Goal: Transaction & Acquisition: Purchase product/service

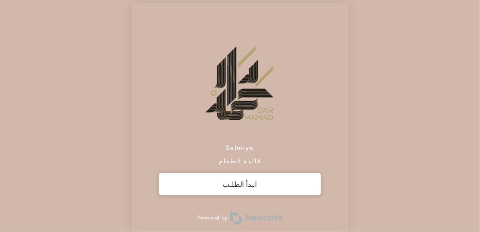
click at [239, 180] on div "ابـدأ الطلـب" at bounding box center [240, 184] width 162 height 22
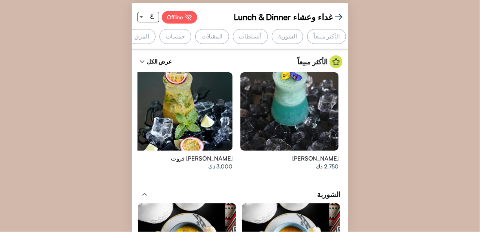
click at [250, 34] on div "ألسلطات" at bounding box center [250, 36] width 35 height 15
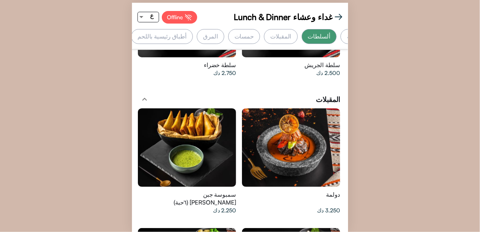
scroll to position [0, -68]
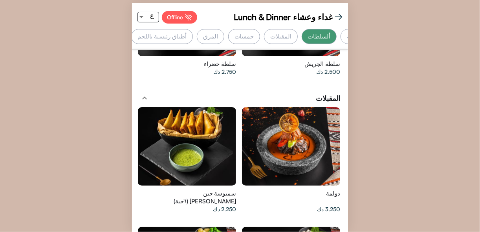
click at [298, 37] on div "المقبلات" at bounding box center [280, 36] width 33 height 15
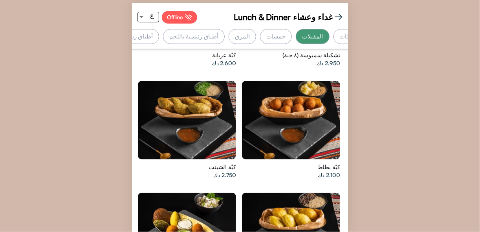
scroll to position [0, 0]
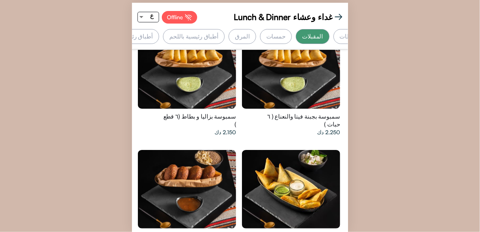
click at [159, 39] on div "أطباق رئيسية بحرية" at bounding box center [129, 36] width 60 height 15
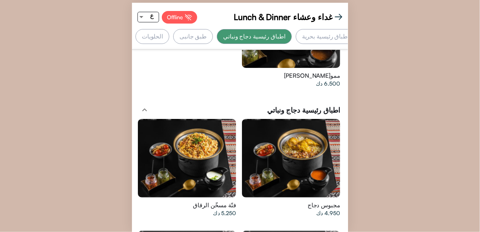
scroll to position [0, -297]
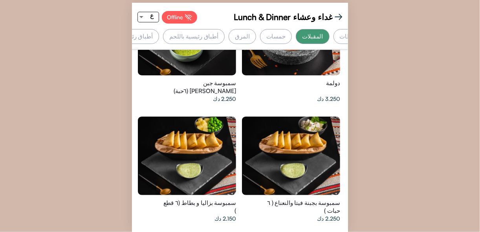
click at [292, 35] on div "حمسات" at bounding box center [276, 36] width 32 height 15
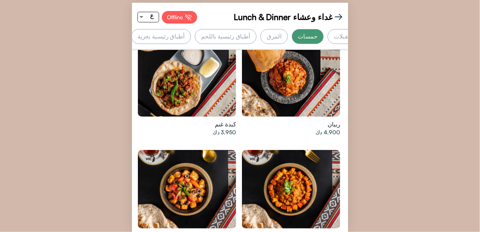
click at [288, 37] on div "المرق" at bounding box center [275, 36] width 28 height 15
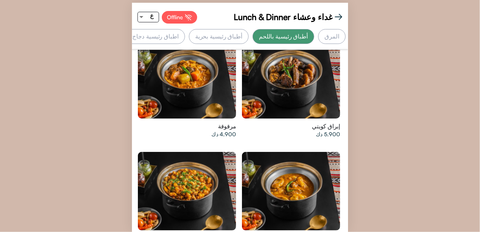
scroll to position [0, -190]
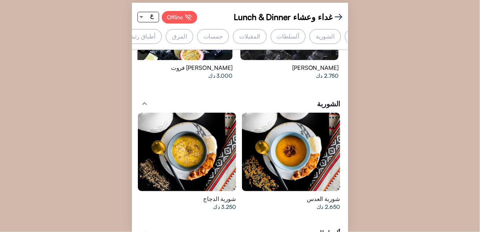
click at [267, 36] on div "المقبلات" at bounding box center [249, 36] width 33 height 15
